Goal: Task Accomplishment & Management: Complete application form

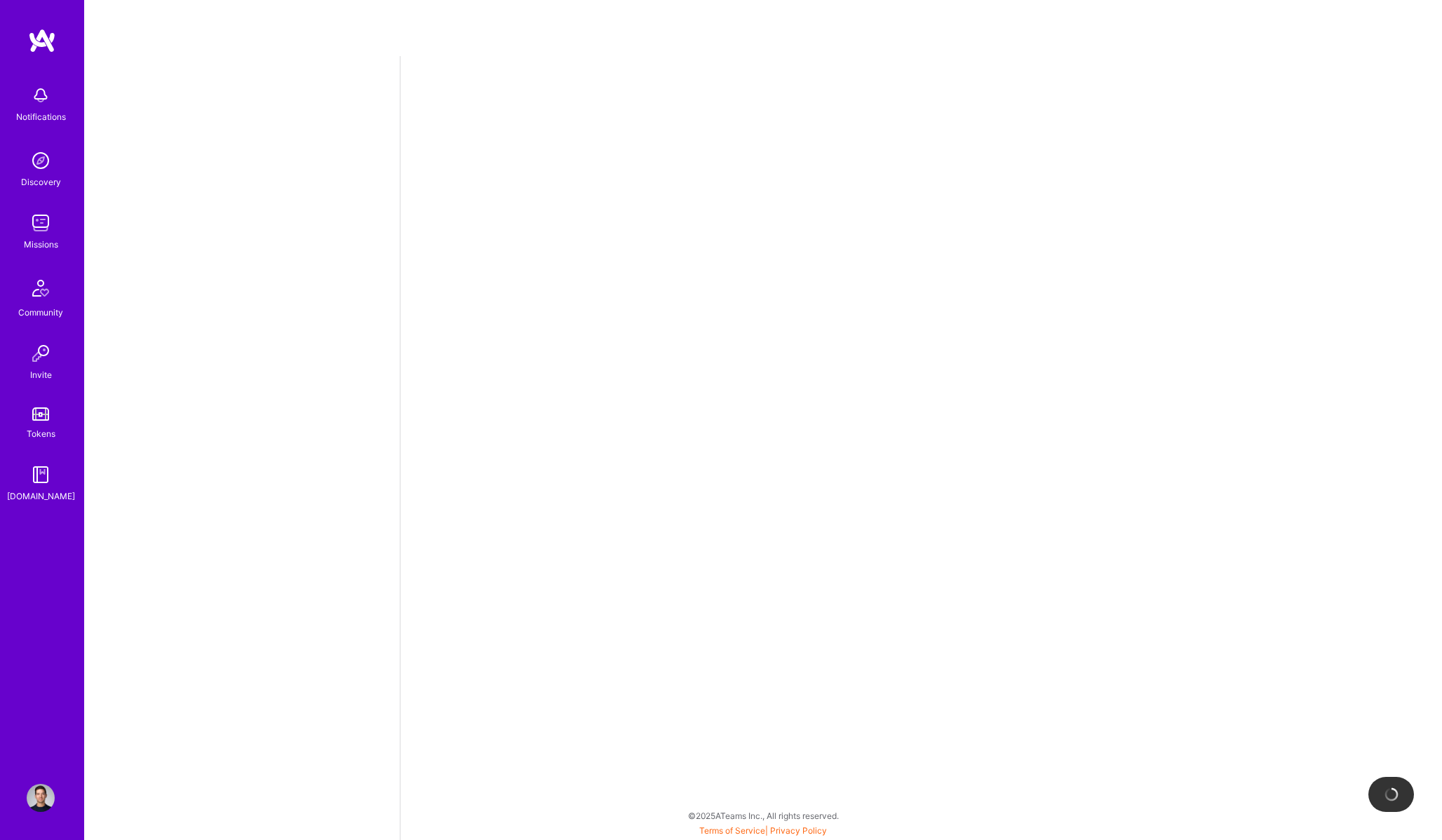
click at [44, 231] on img at bounding box center [40, 222] width 28 height 28
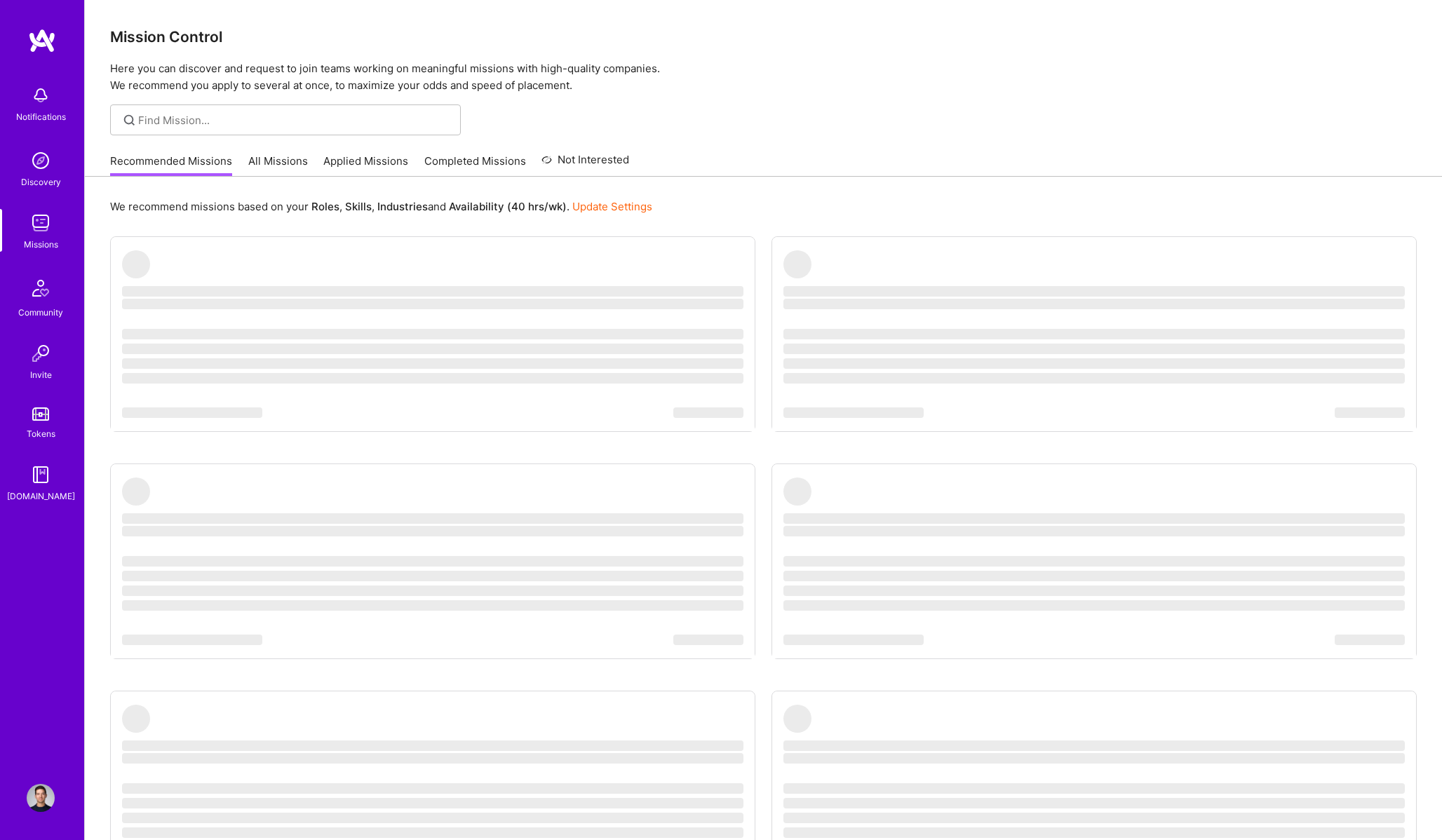
click at [271, 174] on link "All Missions" at bounding box center [278, 165] width 60 height 23
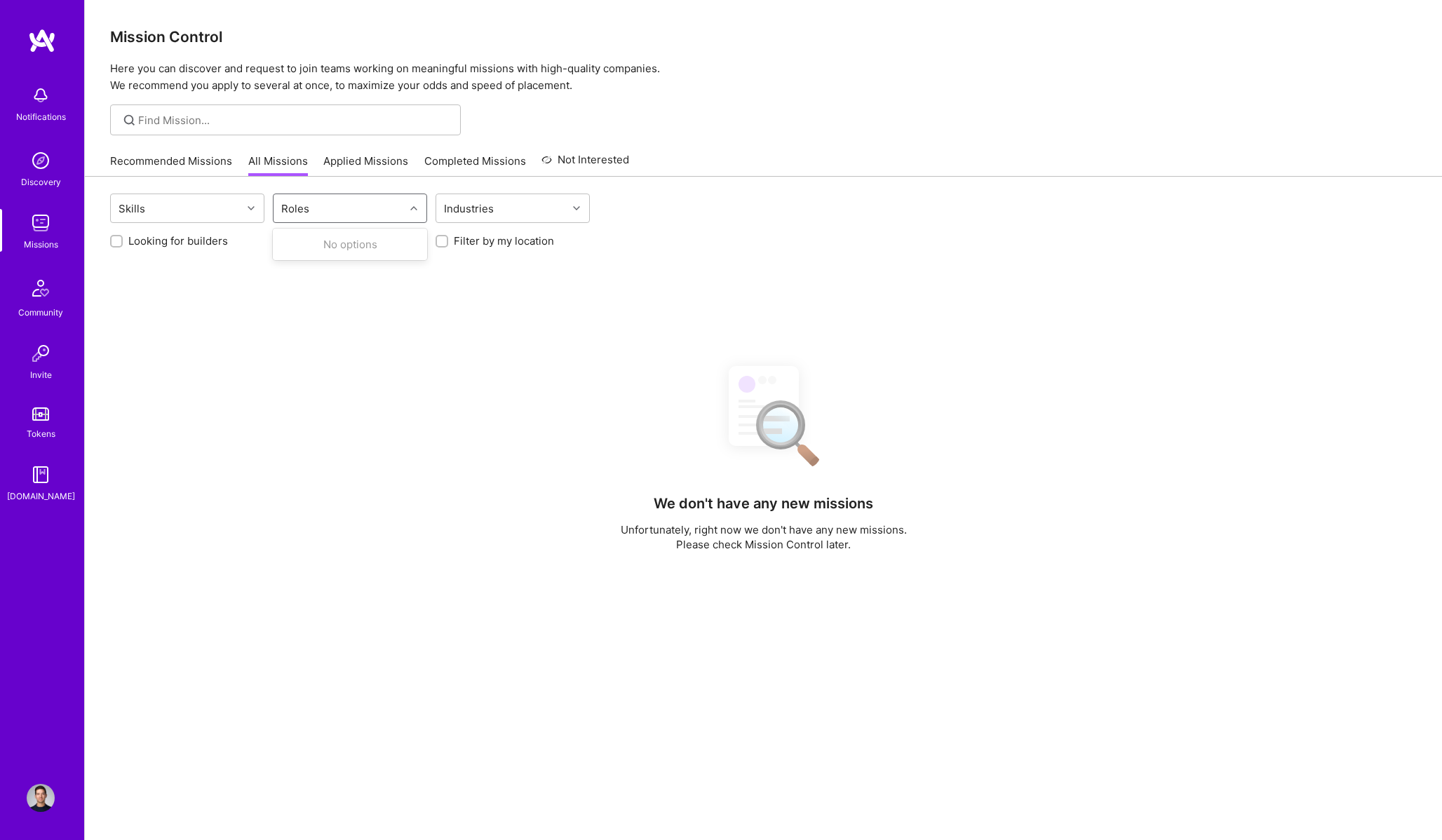
click at [339, 211] on div "Roles" at bounding box center [338, 208] width 131 height 28
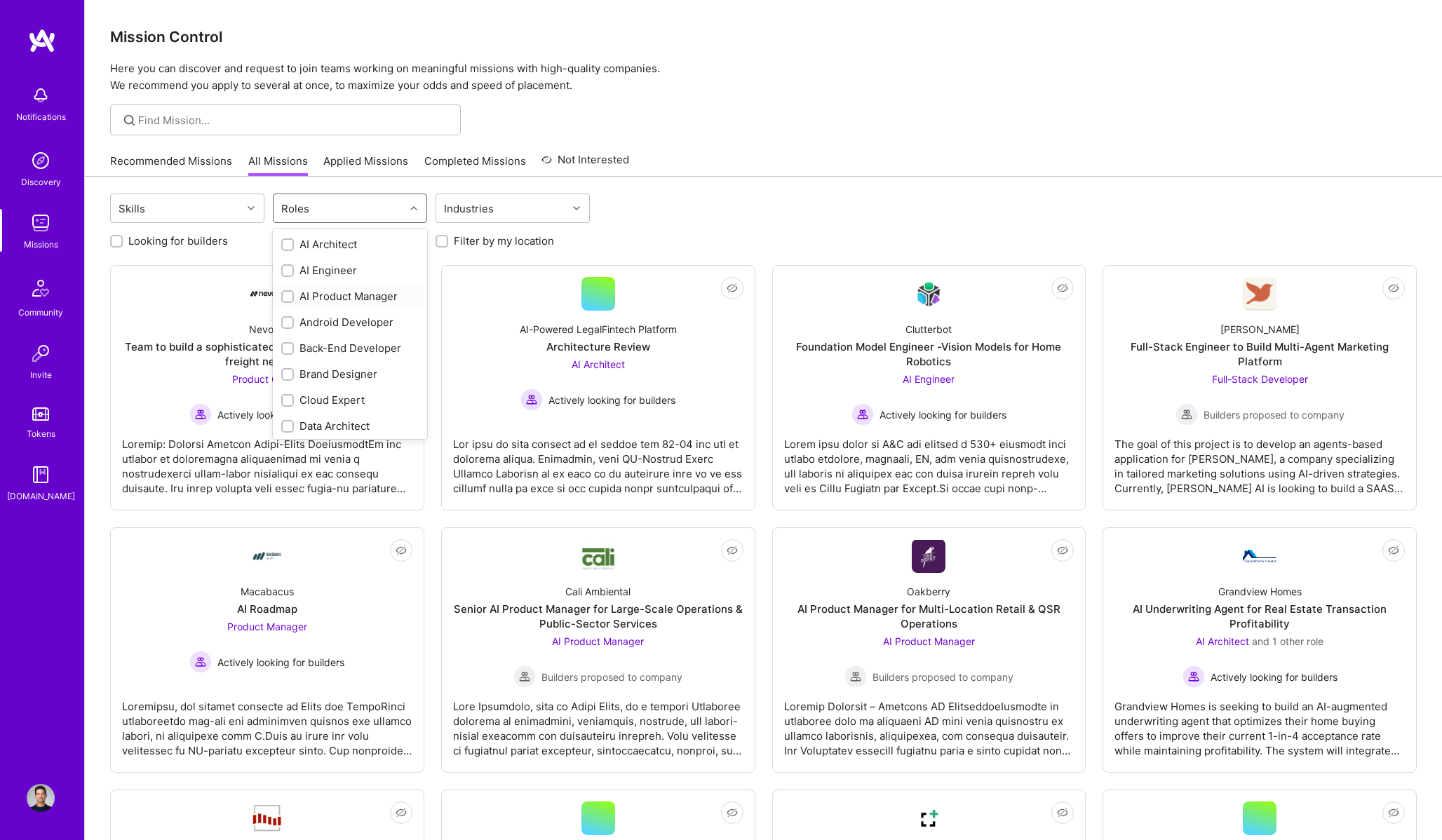
click at [369, 299] on div "AI Product Manager" at bounding box center [350, 296] width 137 height 14
checkbox input "true"
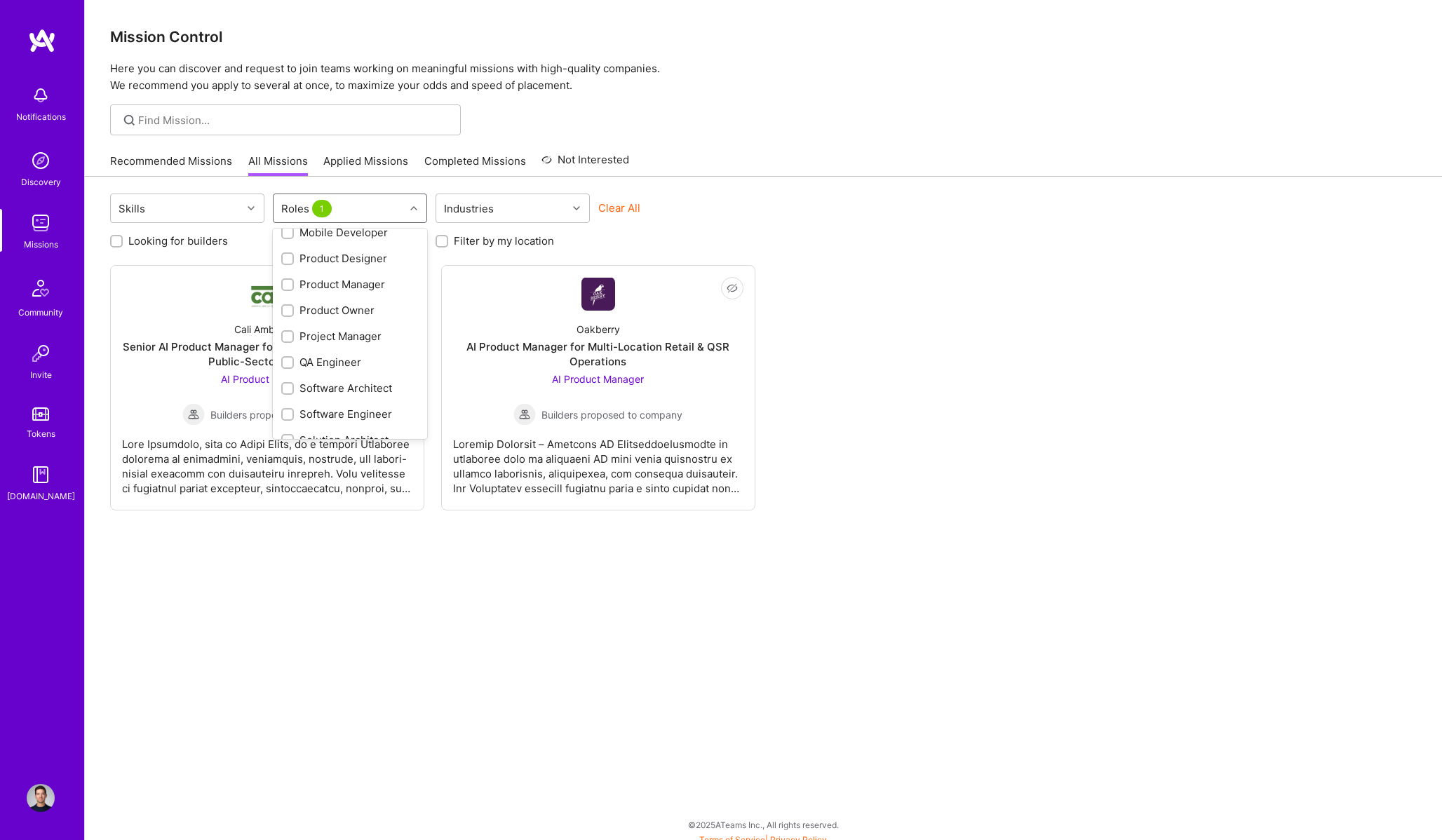
scroll to position [464, 0]
click at [351, 280] on div "Product Manager" at bounding box center [350, 272] width 137 height 14
checkbox input "true"
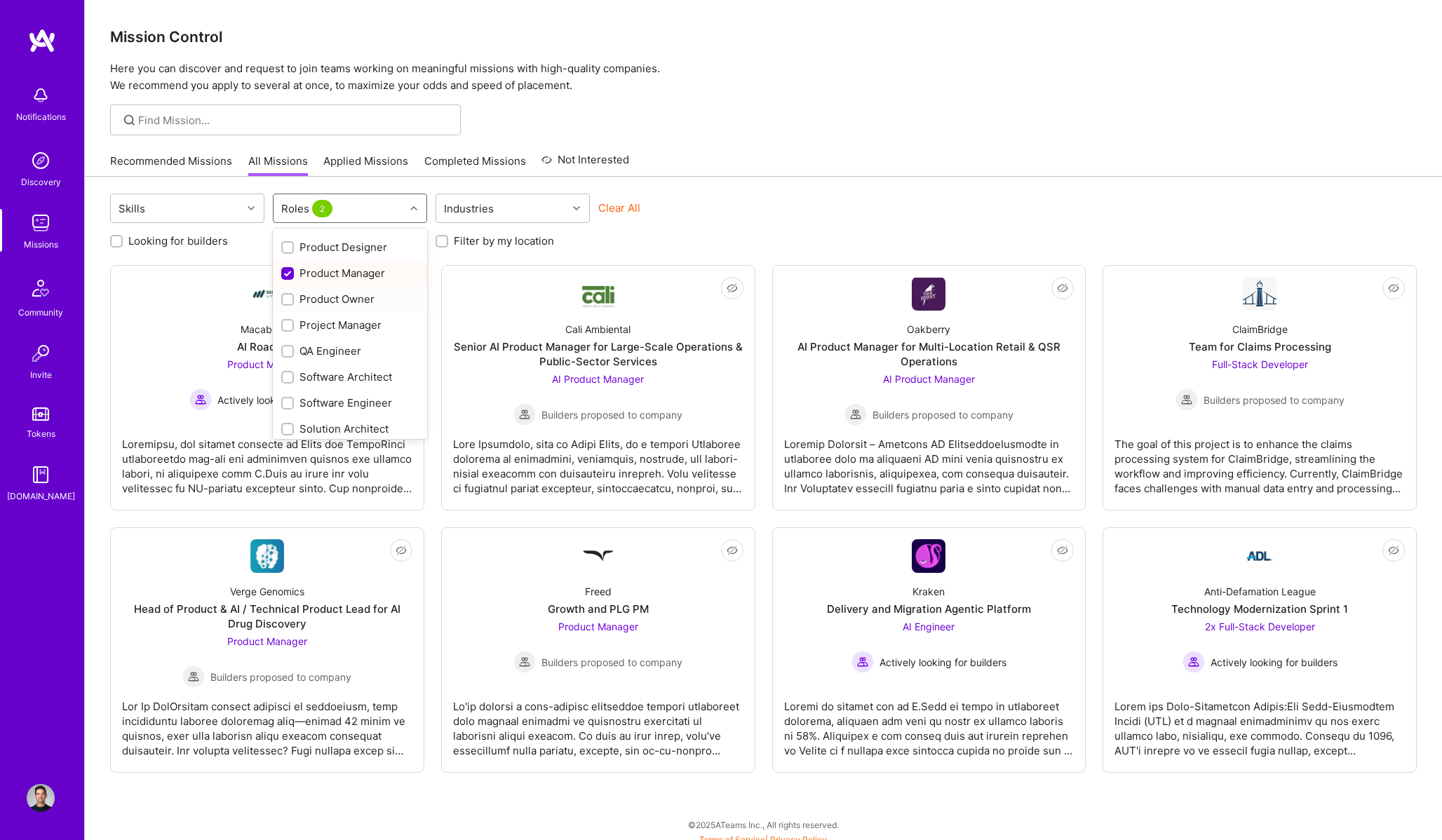
click at [348, 290] on div "Product Owner" at bounding box center [350, 299] width 154 height 26
checkbox input "true"
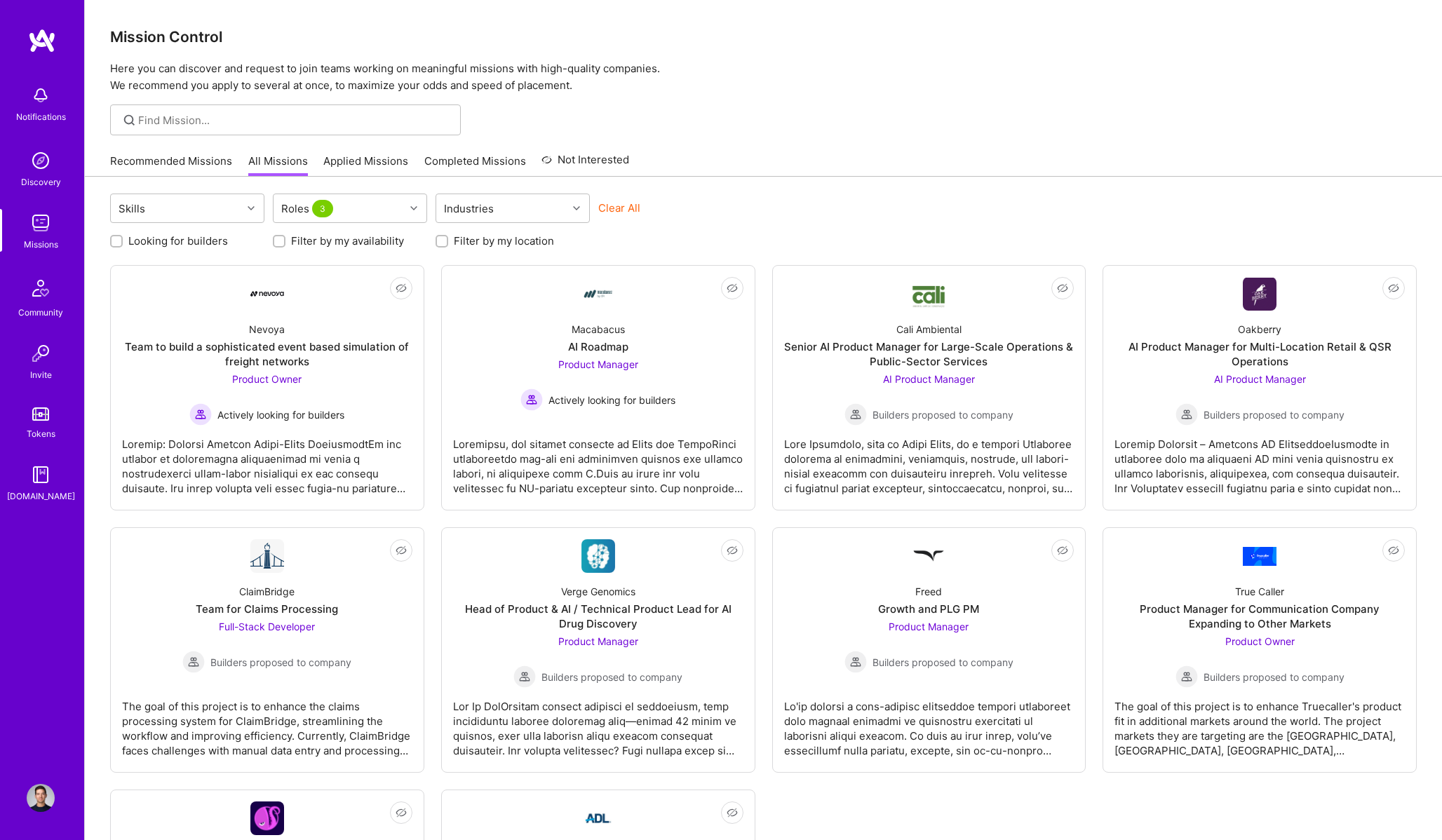
click at [712, 202] on div "Clear All" at bounding box center [675, 213] width 154 height 26
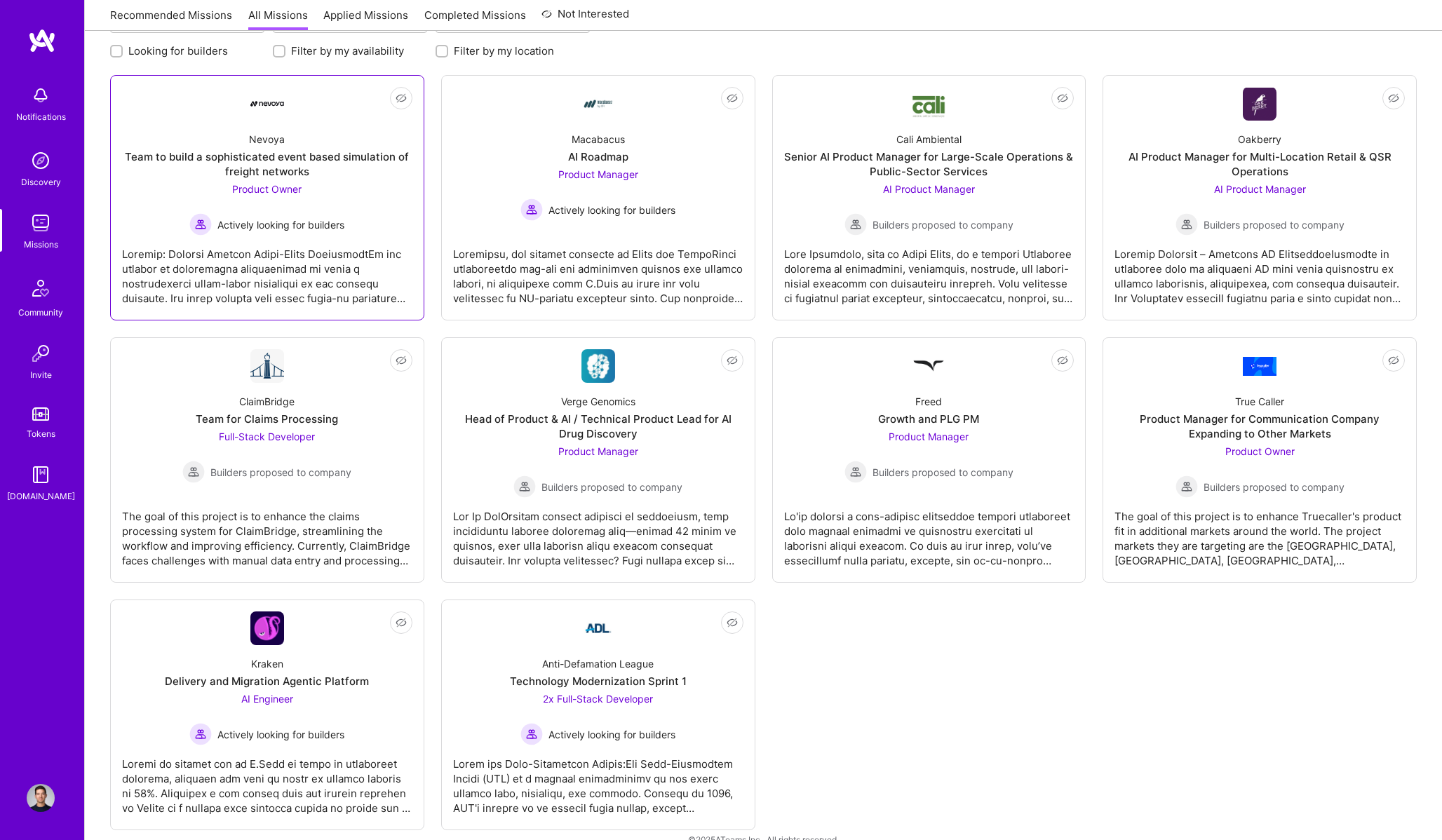
scroll to position [191, 0]
click at [268, 193] on div "Product Owner Actively looking for builders" at bounding box center [266, 207] width 155 height 54
